Goal: Task Accomplishment & Management: Use online tool/utility

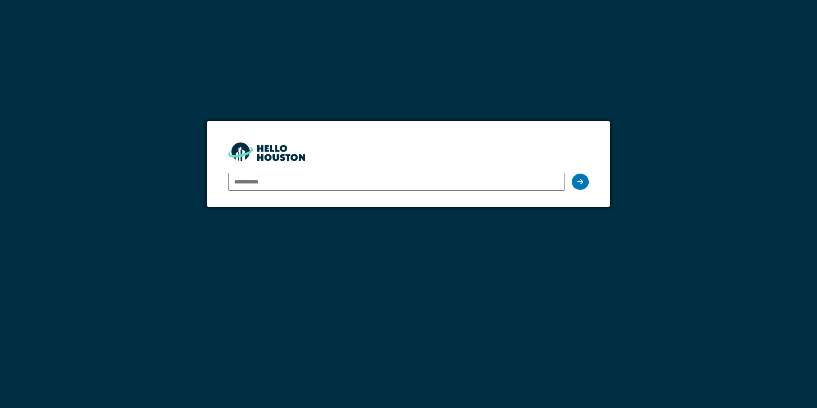
type input "**********"
drag, startPoint x: 0, startPoint y: 0, endPoint x: 580, endPoint y: 183, distance: 608.1
click at [580, 183] on icon at bounding box center [580, 181] width 6 height 7
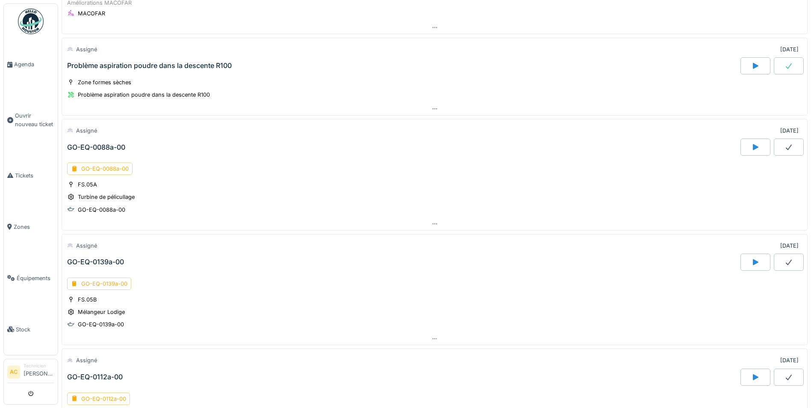
scroll to position [128, 0]
